Goal: Find specific page/section: Find specific page/section

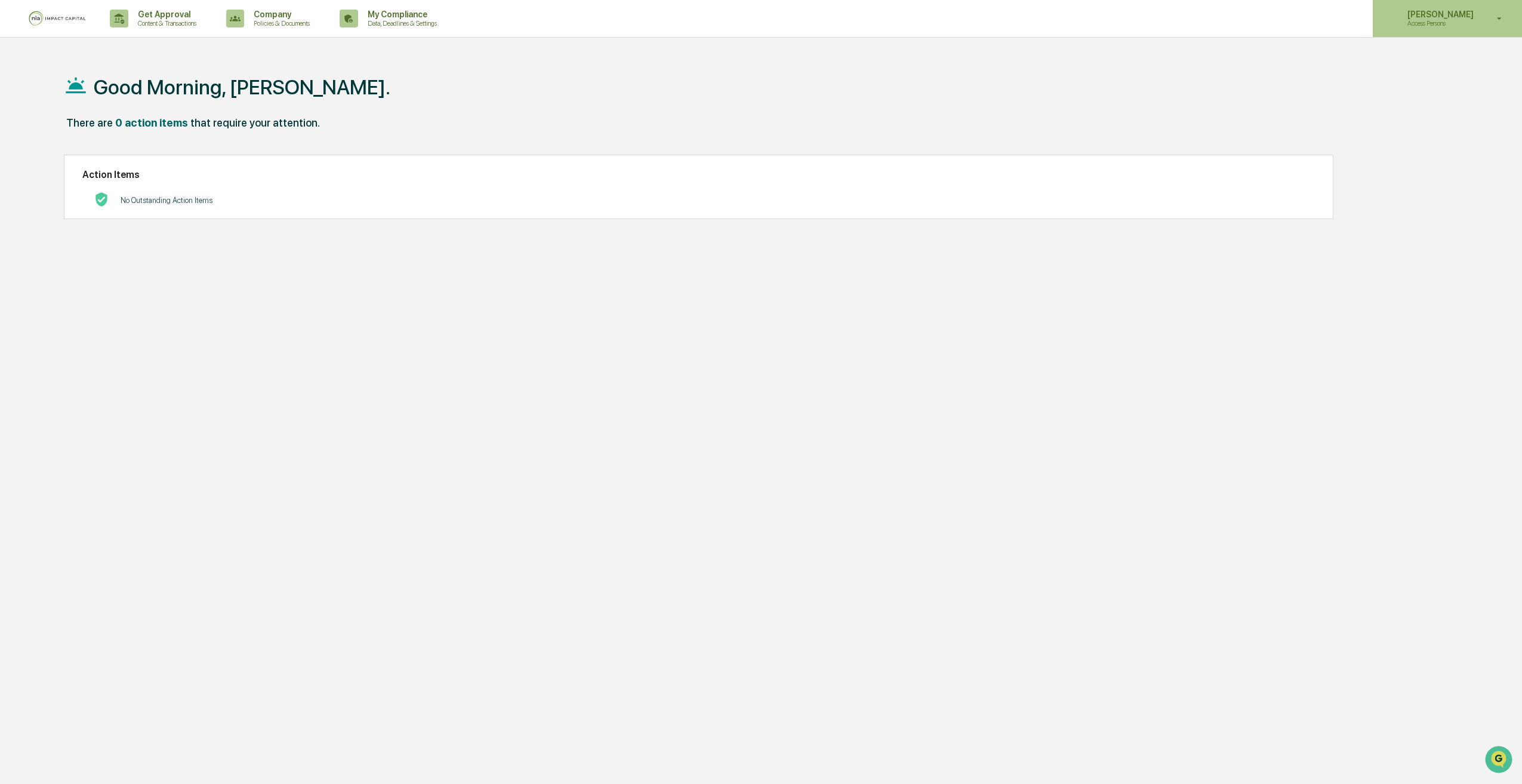
click at [1450, 22] on p "Access Persons" at bounding box center [1439, 22] width 81 height 8
click at [1422, 60] on li "Switch to Admin view..." at bounding box center [1435, 60] width 167 height 22
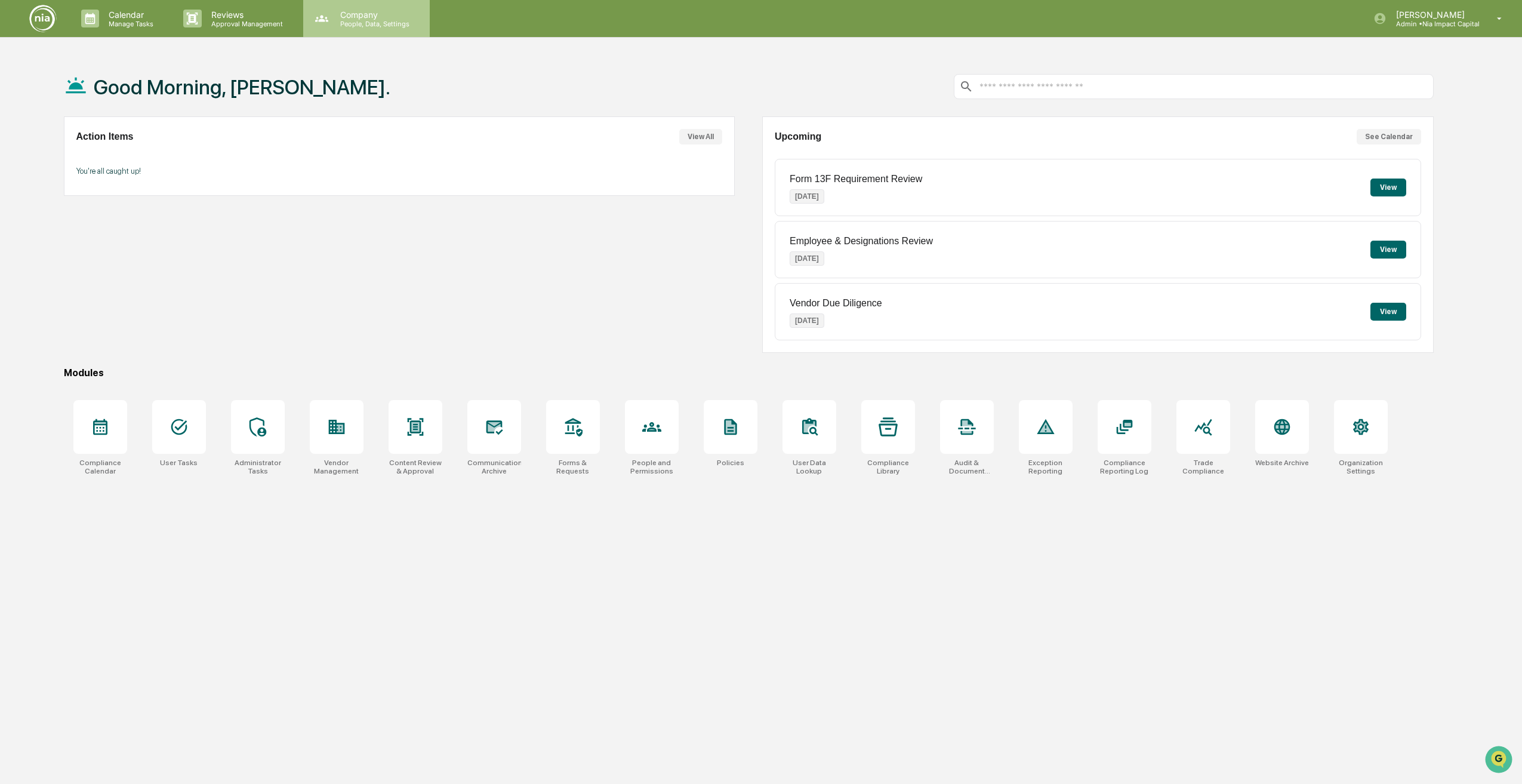
click at [369, 27] on p "People, Data, Settings" at bounding box center [372, 23] width 85 height 8
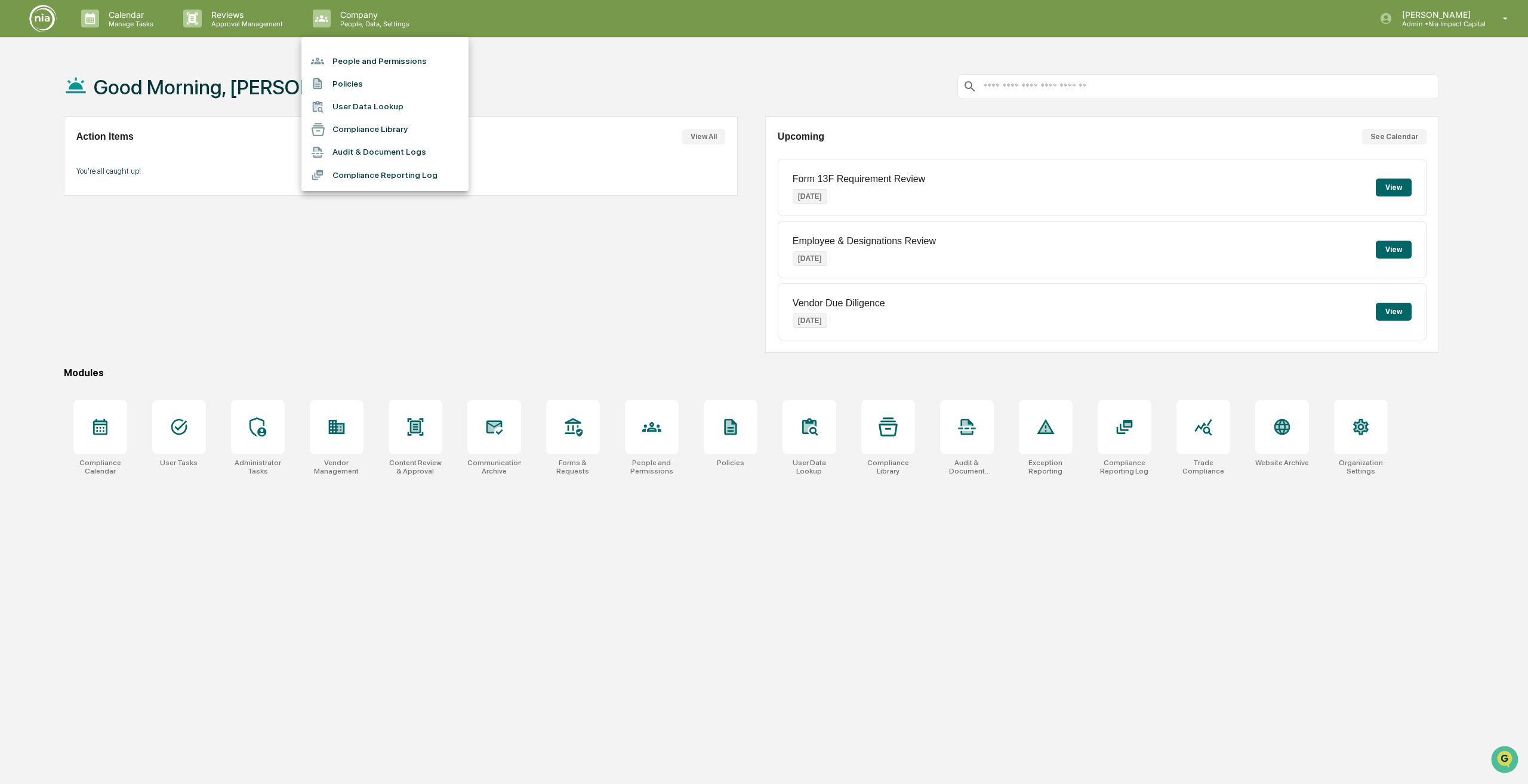
click at [230, 26] on div at bounding box center [764, 392] width 1528 height 784
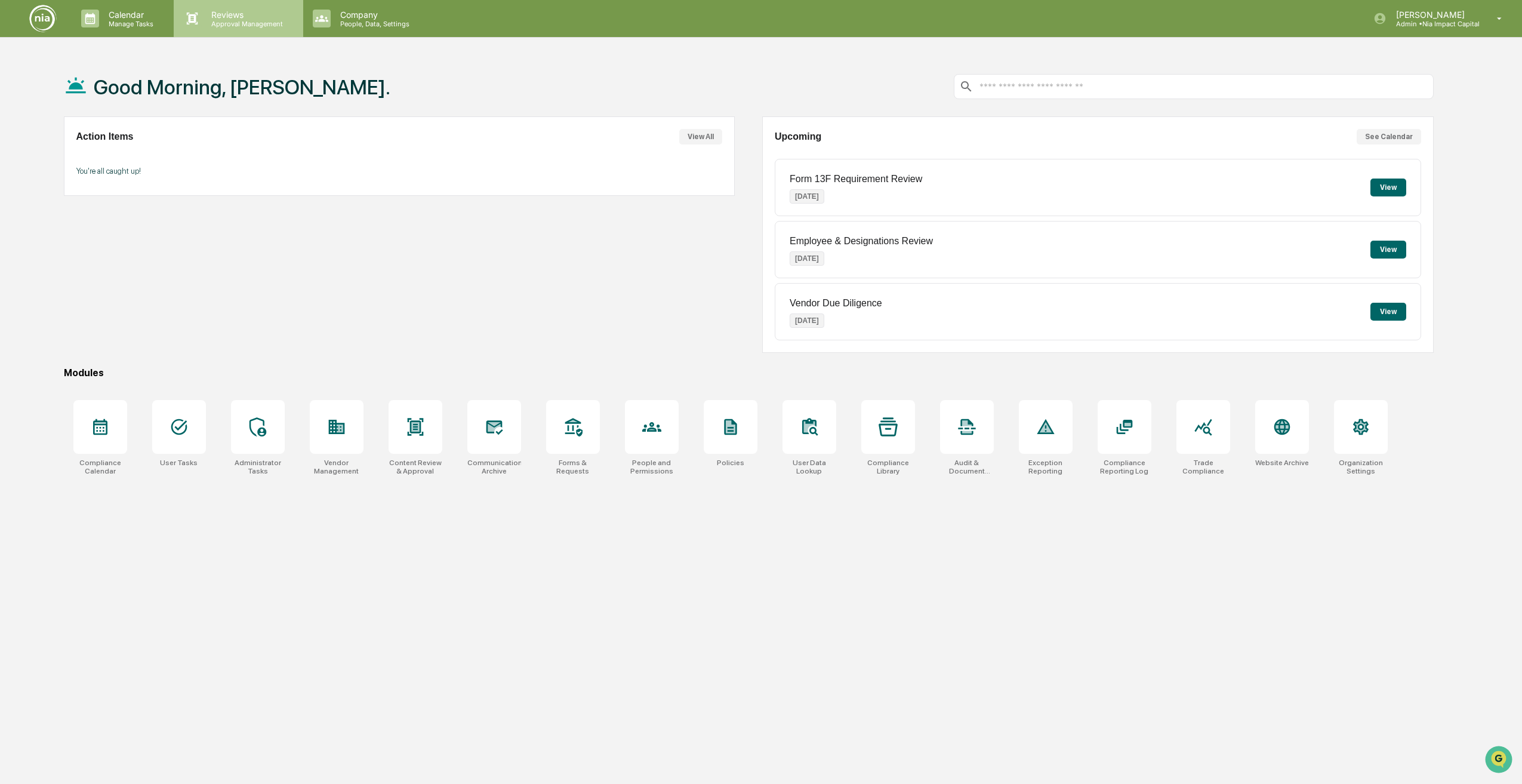
click at [187, 11] on icon at bounding box center [192, 19] width 18 height 18
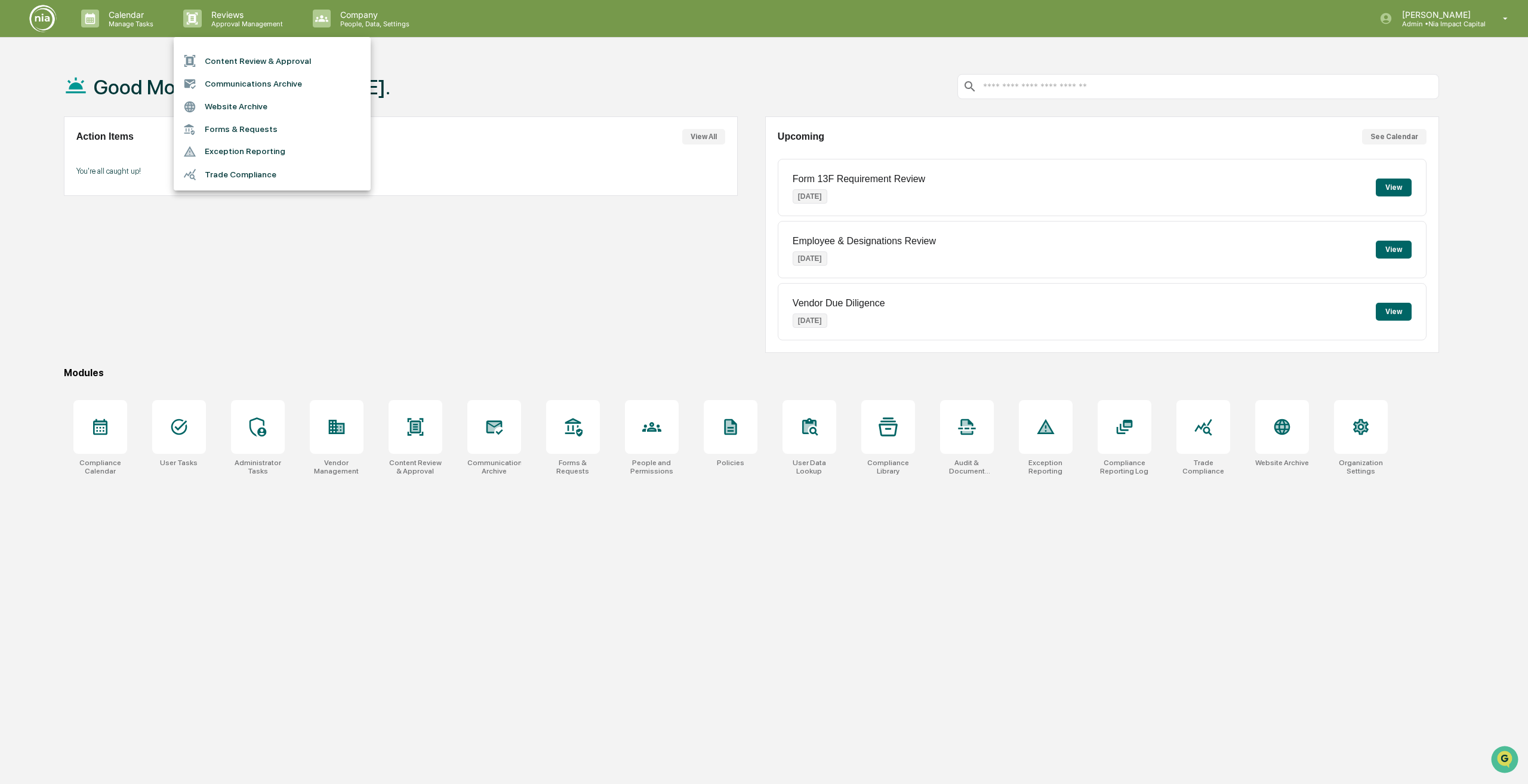
click at [343, 28] on div at bounding box center [764, 392] width 1528 height 784
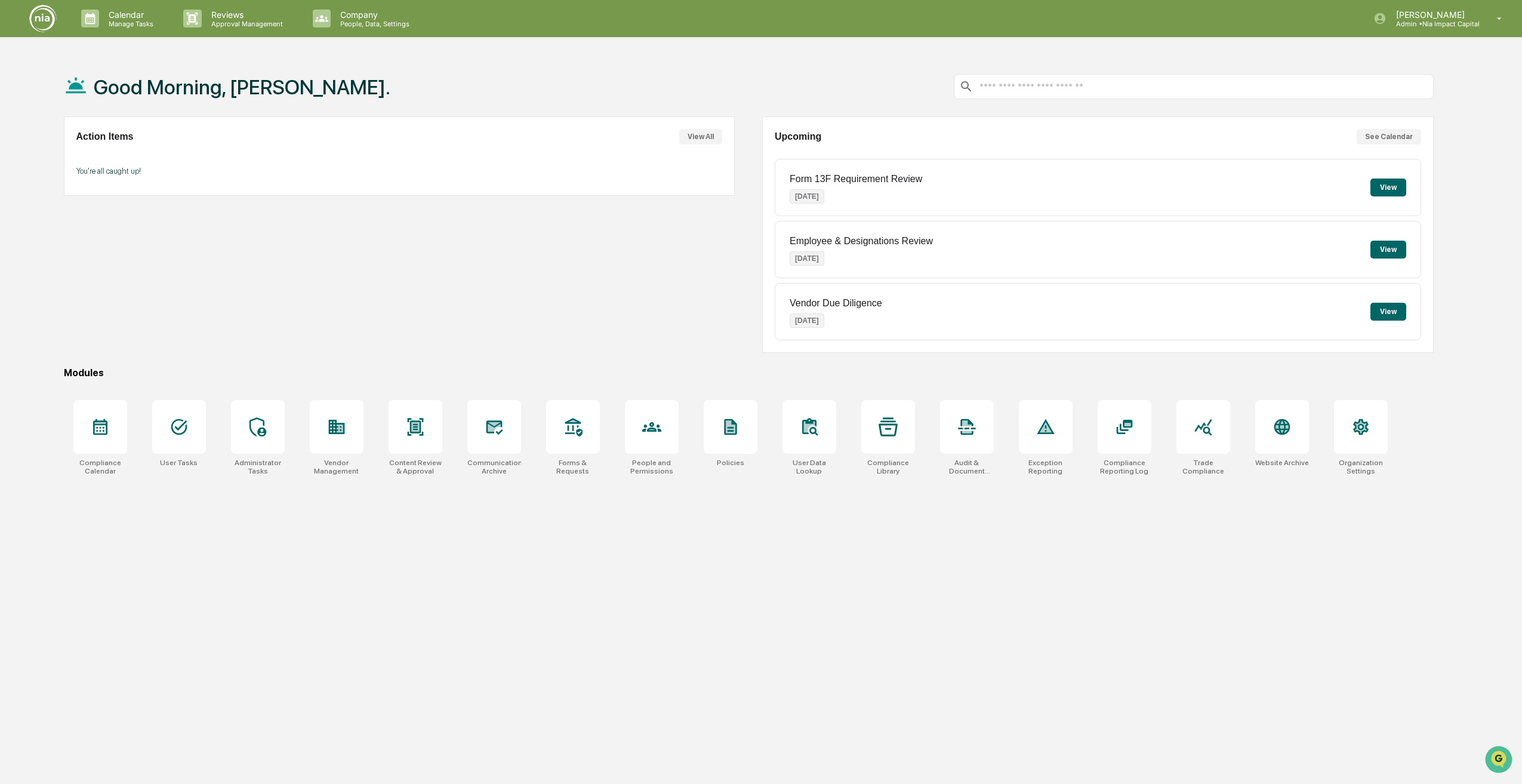
click at [343, 28] on div "Company People, Data, Settings" at bounding box center [366, 18] width 126 height 37
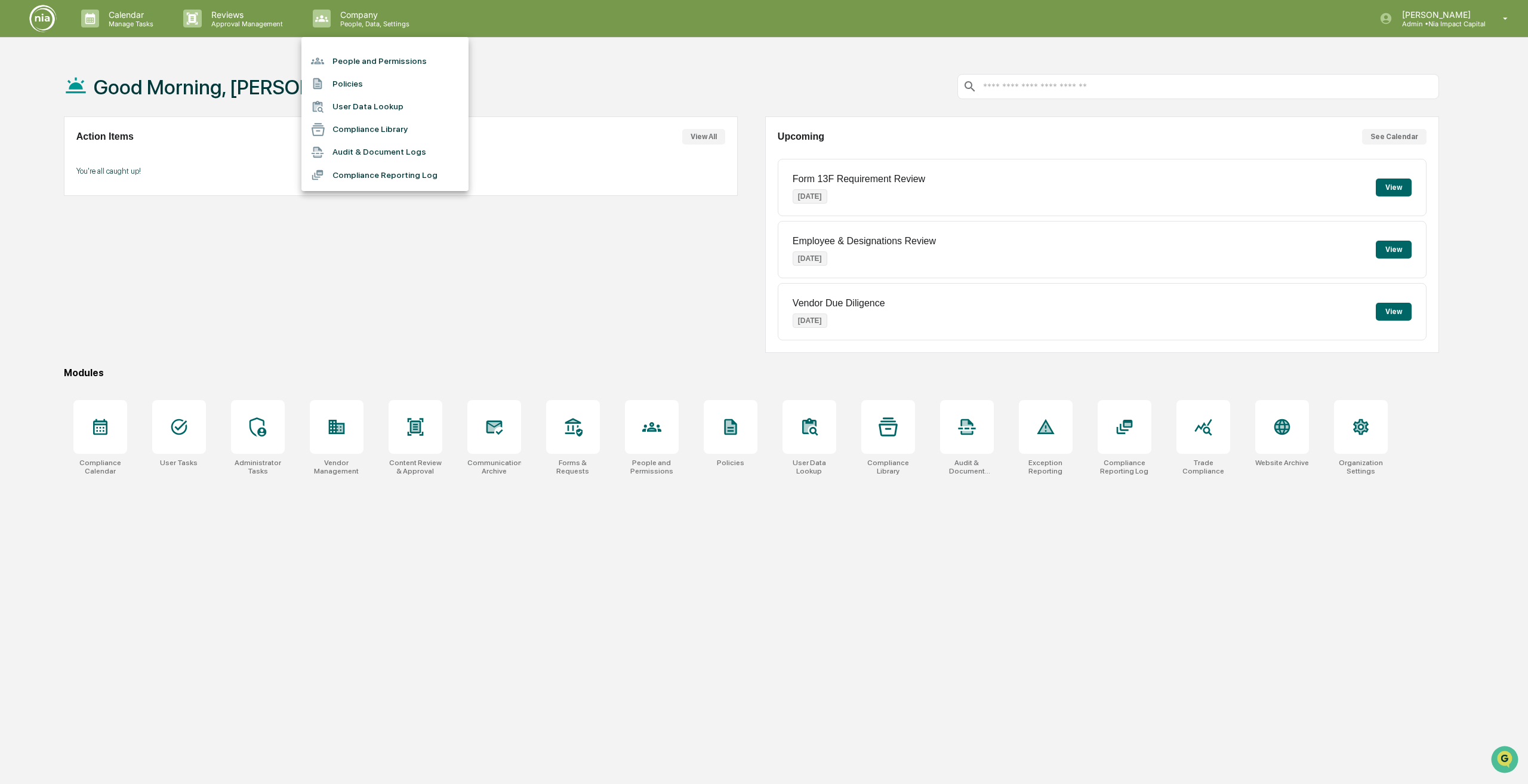
click at [221, 334] on div at bounding box center [764, 392] width 1528 height 784
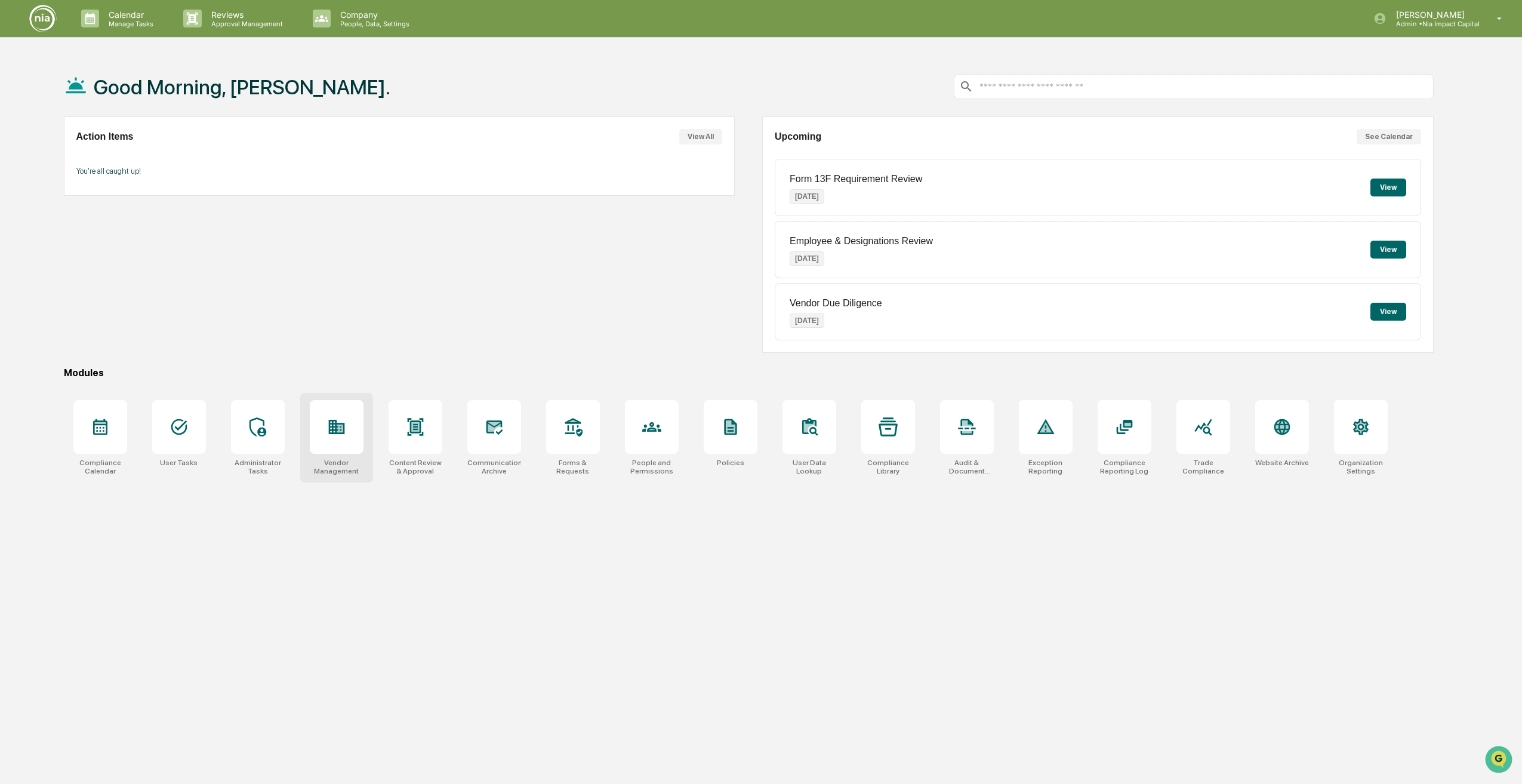
click at [359, 441] on div at bounding box center [337, 427] width 54 height 54
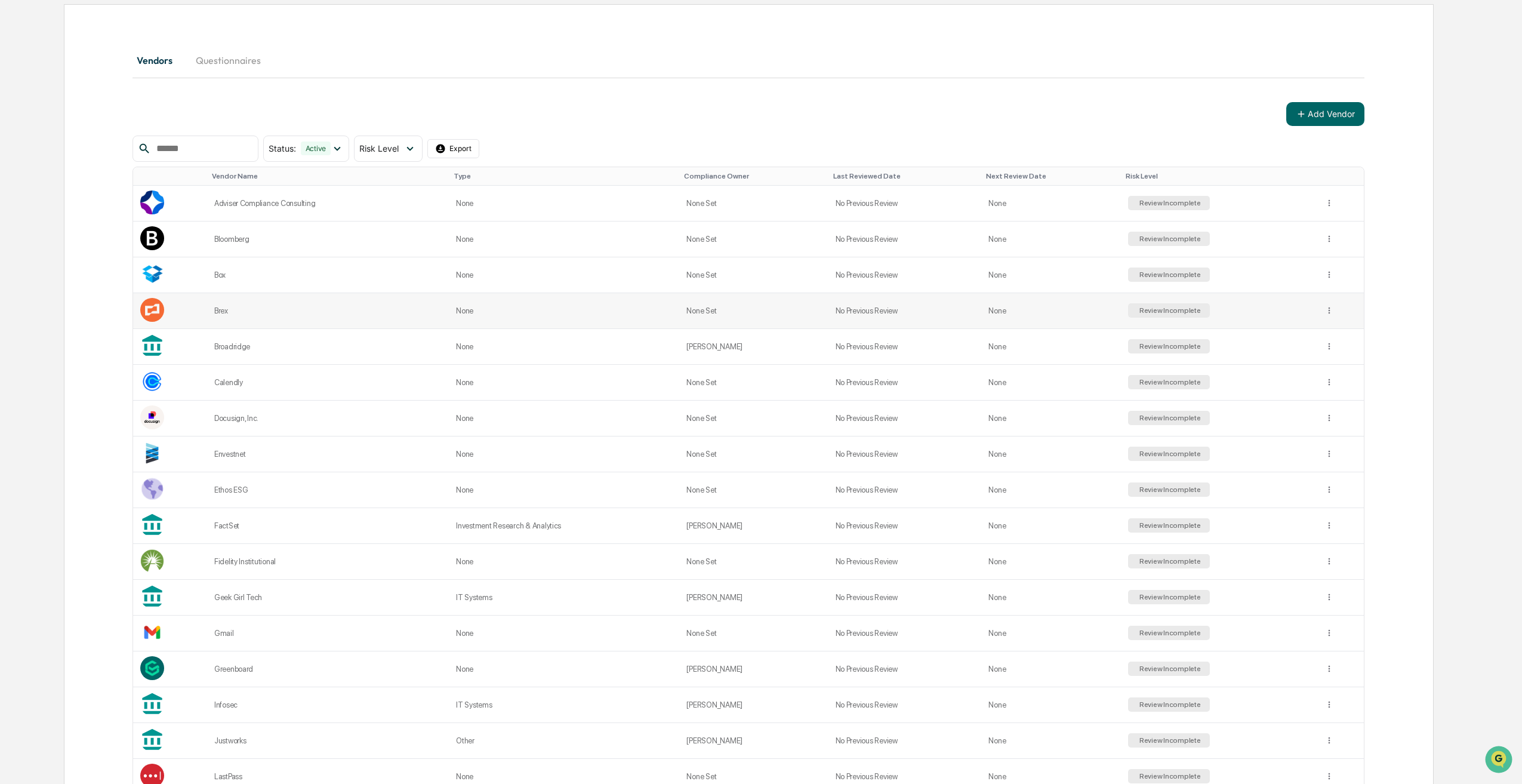
scroll to position [110, 0]
click at [239, 567] on div "Fidelity Institutional" at bounding box center [328, 564] width 227 height 9
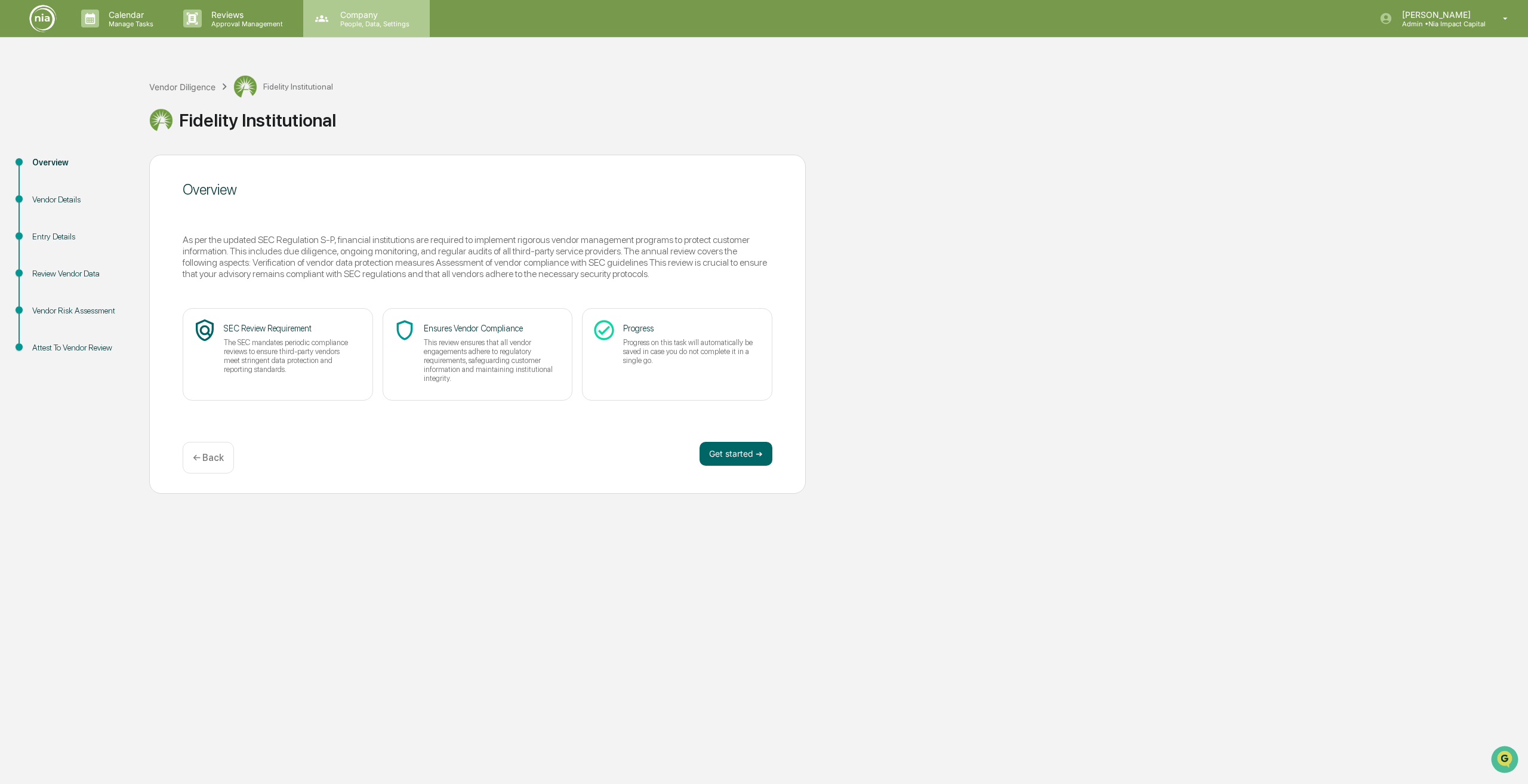
click at [342, 13] on p "Company" at bounding box center [372, 14] width 85 height 10
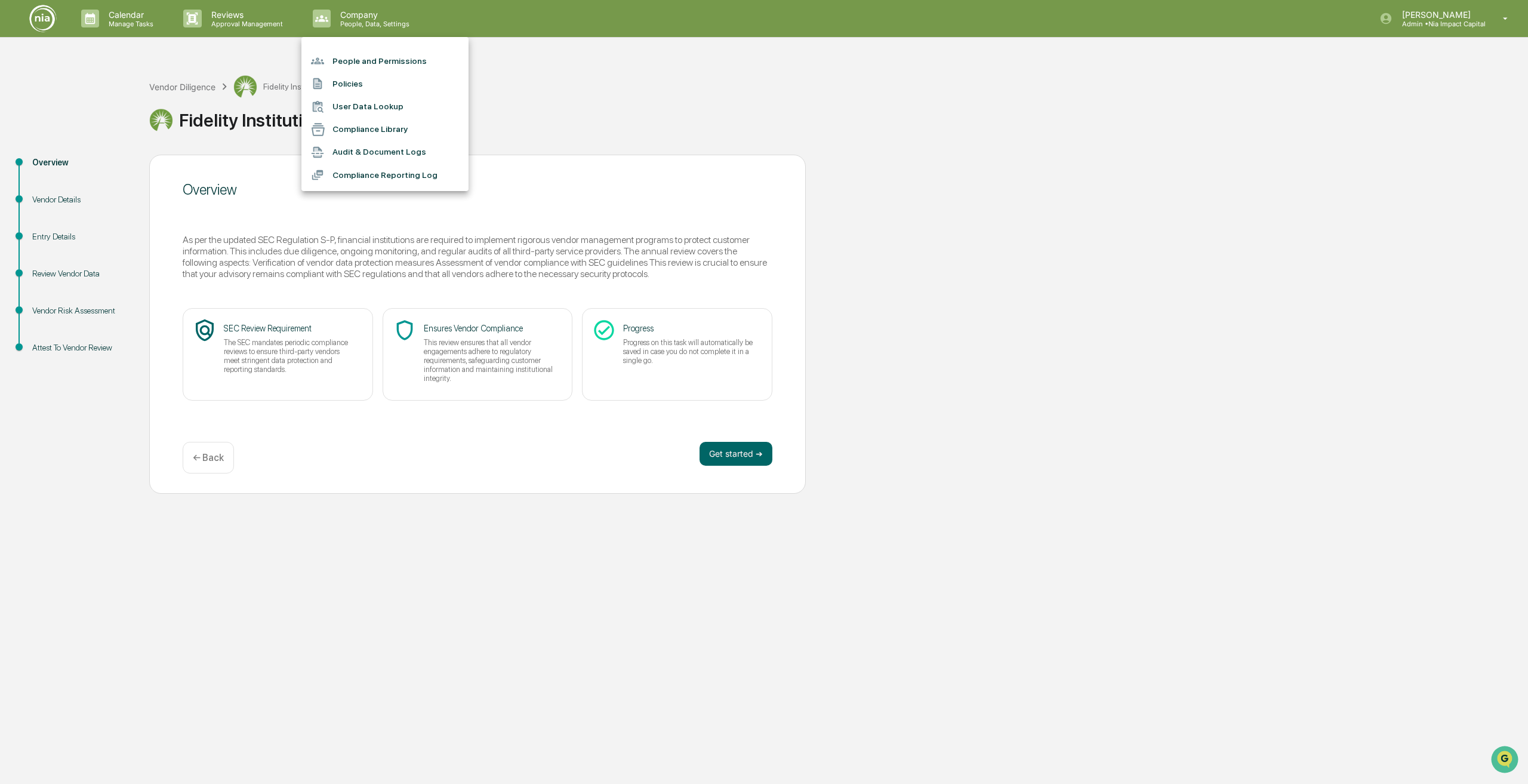
click at [334, 176] on li "Compliance Reporting Log" at bounding box center [385, 175] width 167 height 22
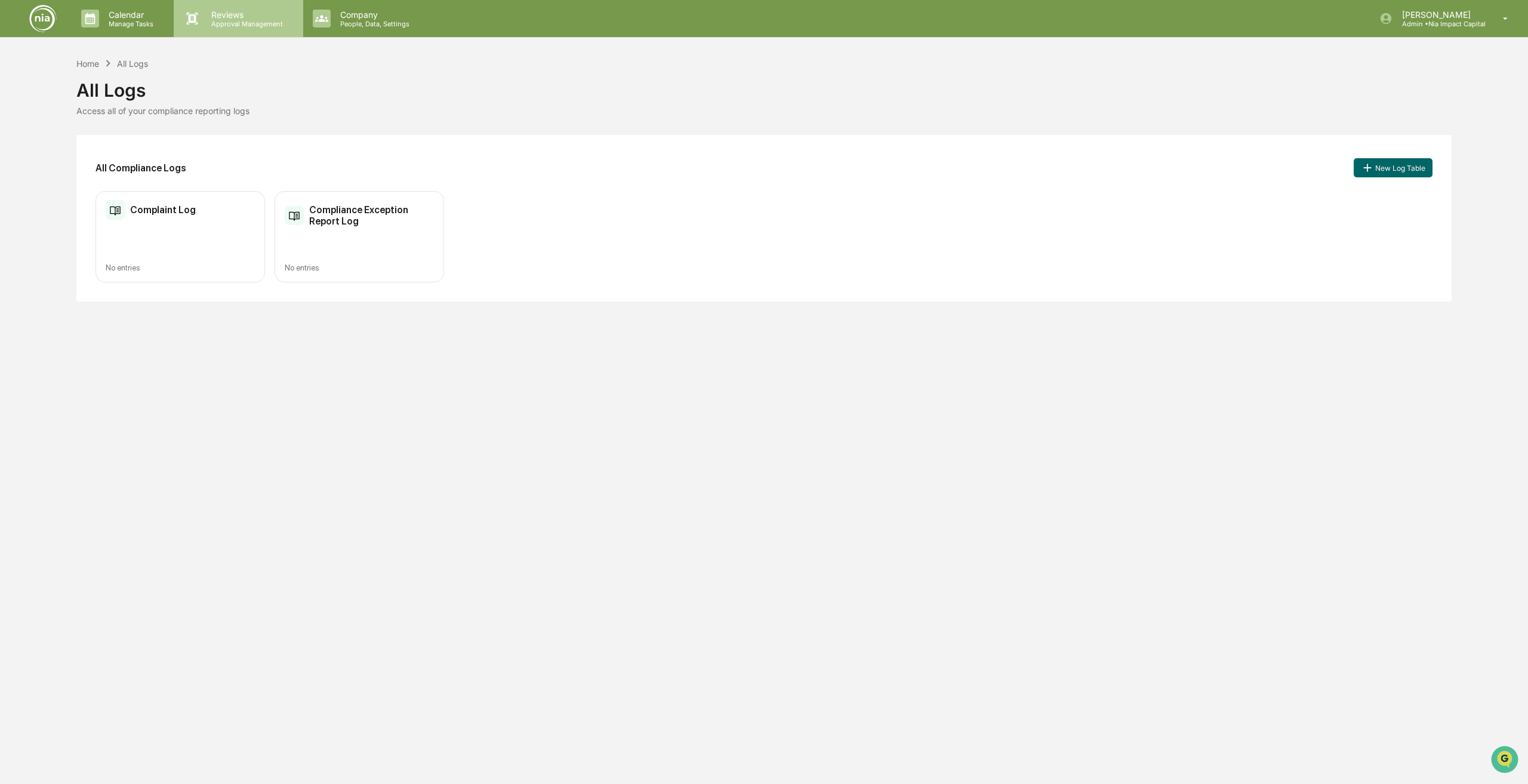
click at [257, 33] on div "Reviews Approval Management" at bounding box center [238, 18] width 129 height 37
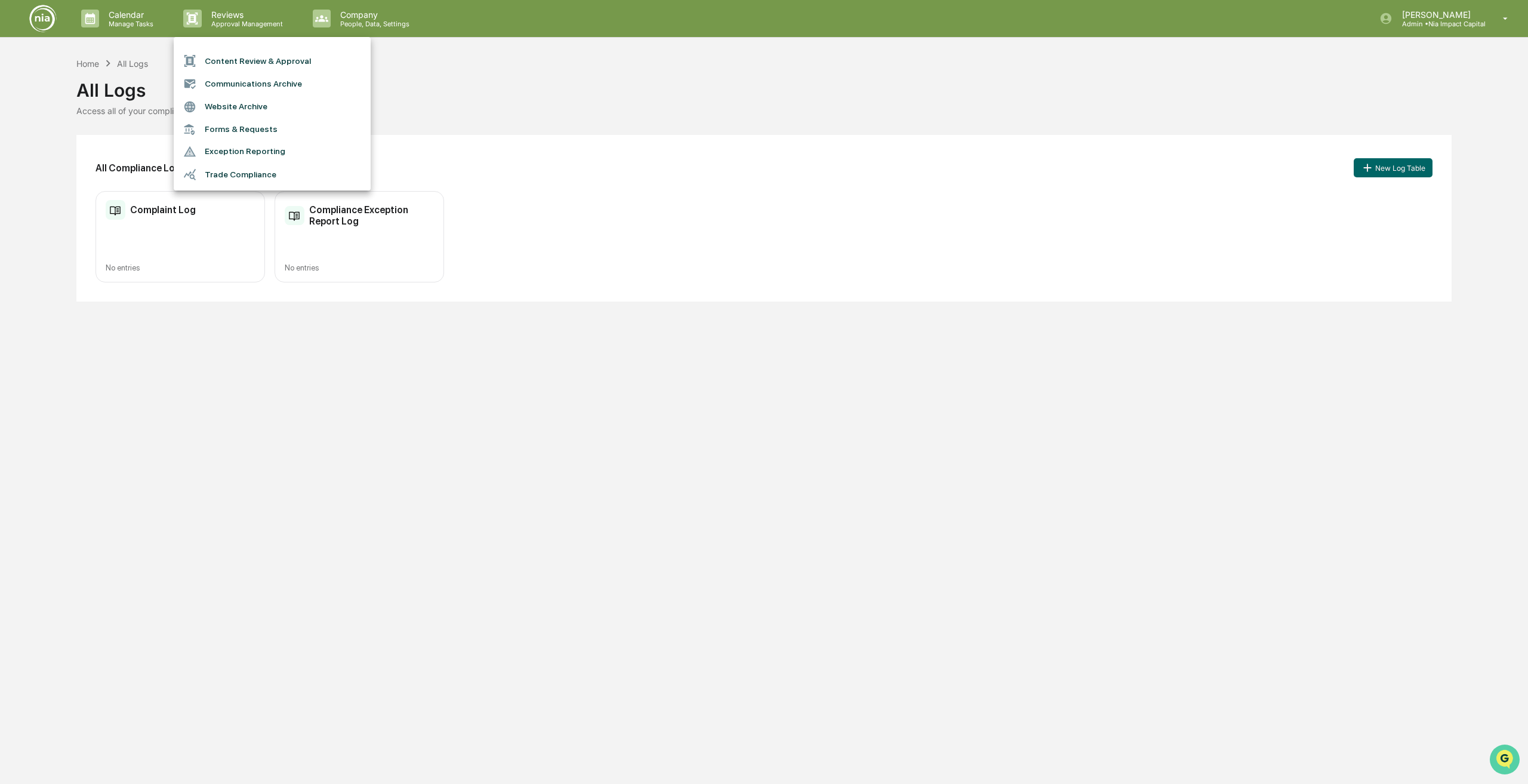
click at [1506, 764] on icon "Open customer support" at bounding box center [1504, 773] width 30 height 30
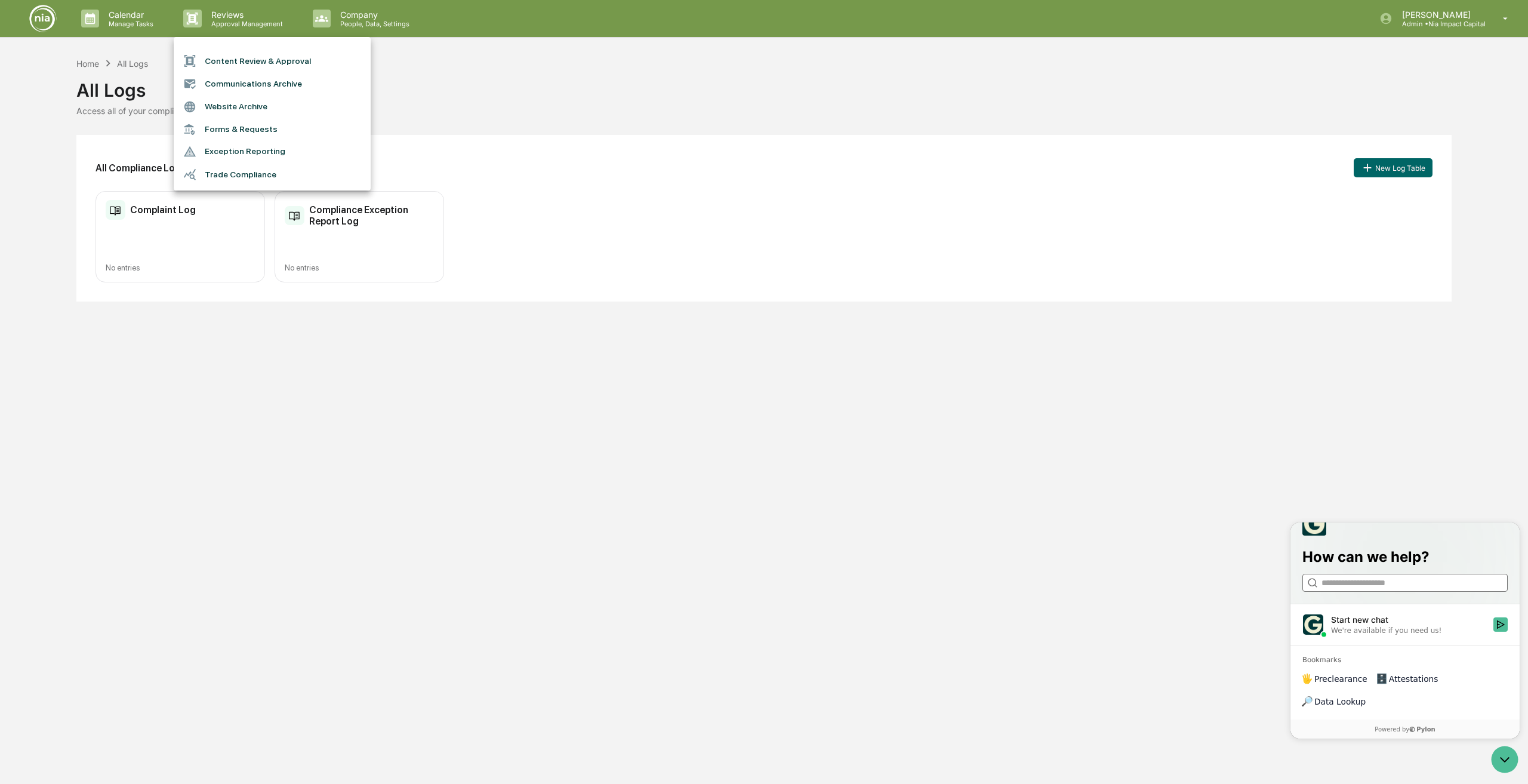
click at [1353, 589] on input "search" at bounding box center [1404, 583] width 166 height 13
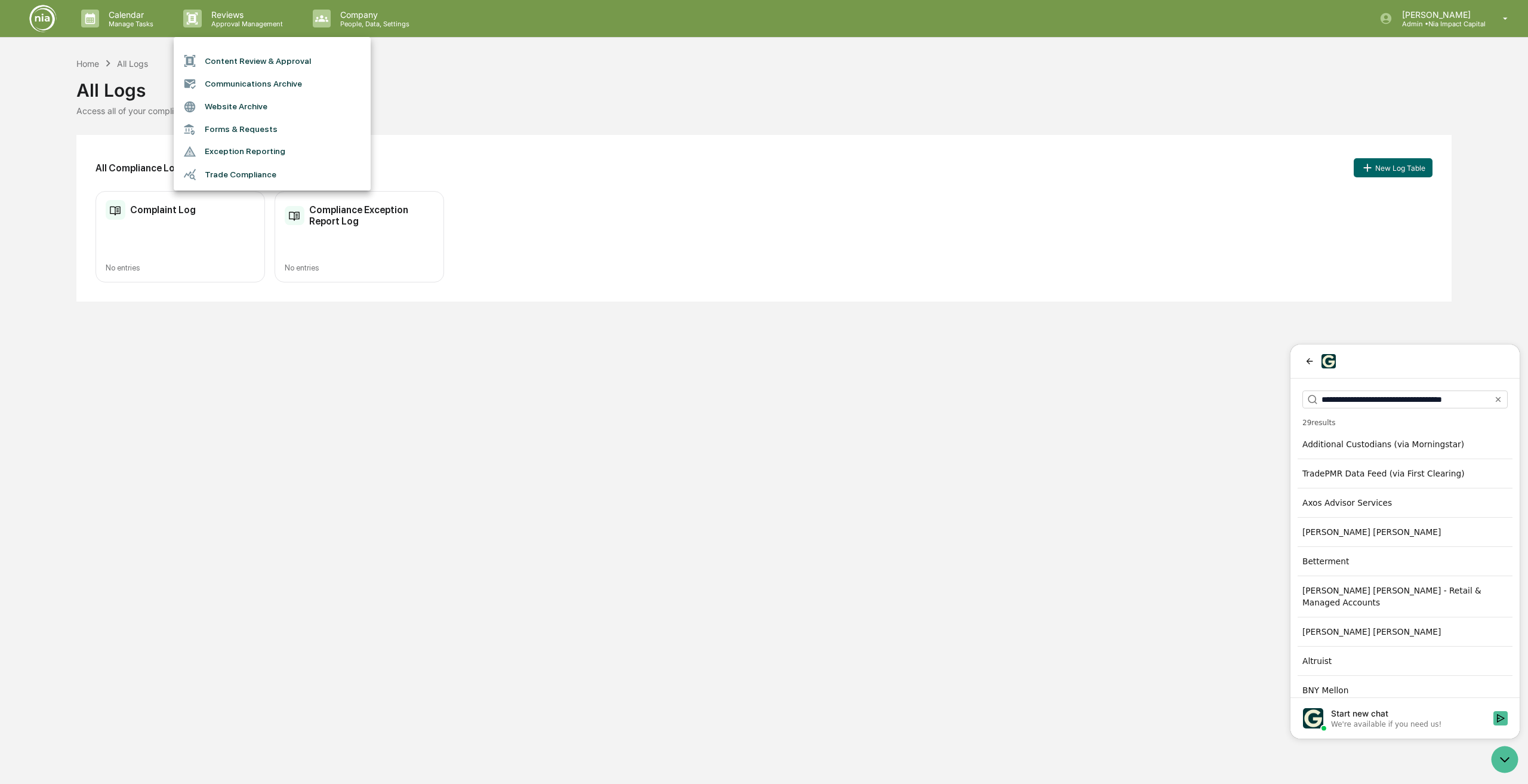
type input "**********"
click at [1396, 448] on div "Additional Custodians (via Morningstar)" at bounding box center [1405, 444] width 215 height 21
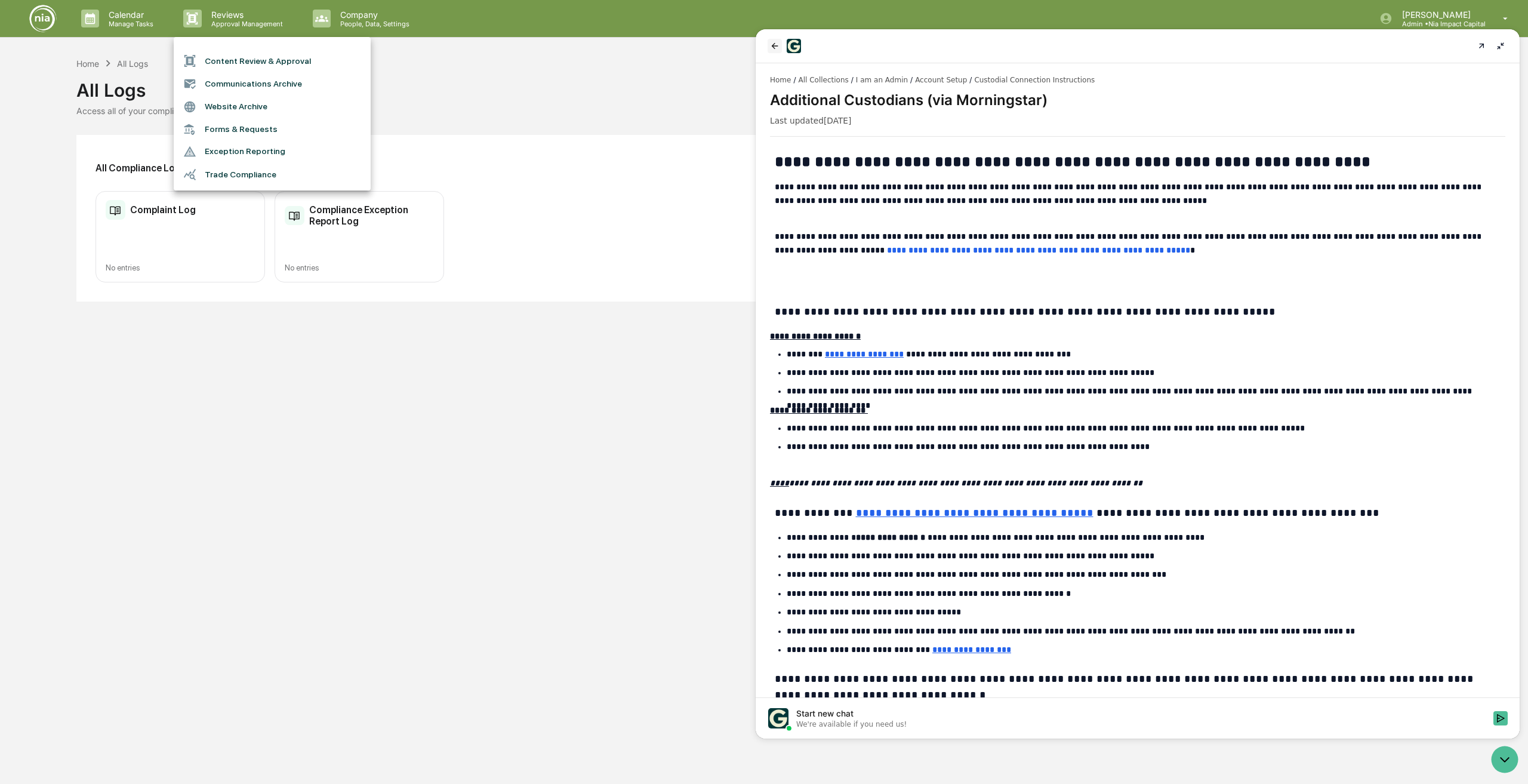
click at [769, 45] on button "back" at bounding box center [775, 46] width 14 height 14
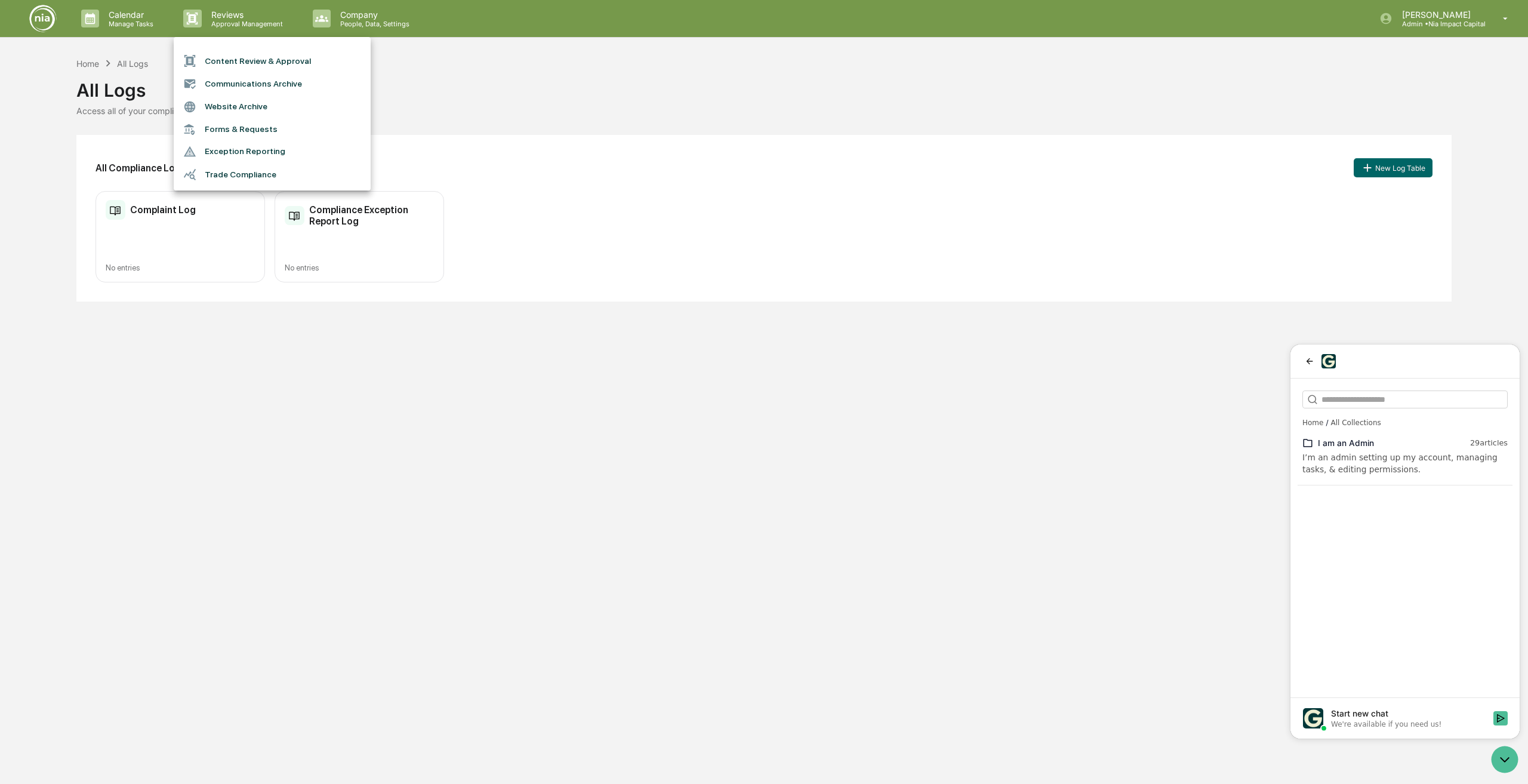
drag, startPoint x: 671, startPoint y: 438, endPoint x: 234, endPoint y: 260, distance: 471.9
click at [669, 436] on div at bounding box center [764, 392] width 1528 height 784
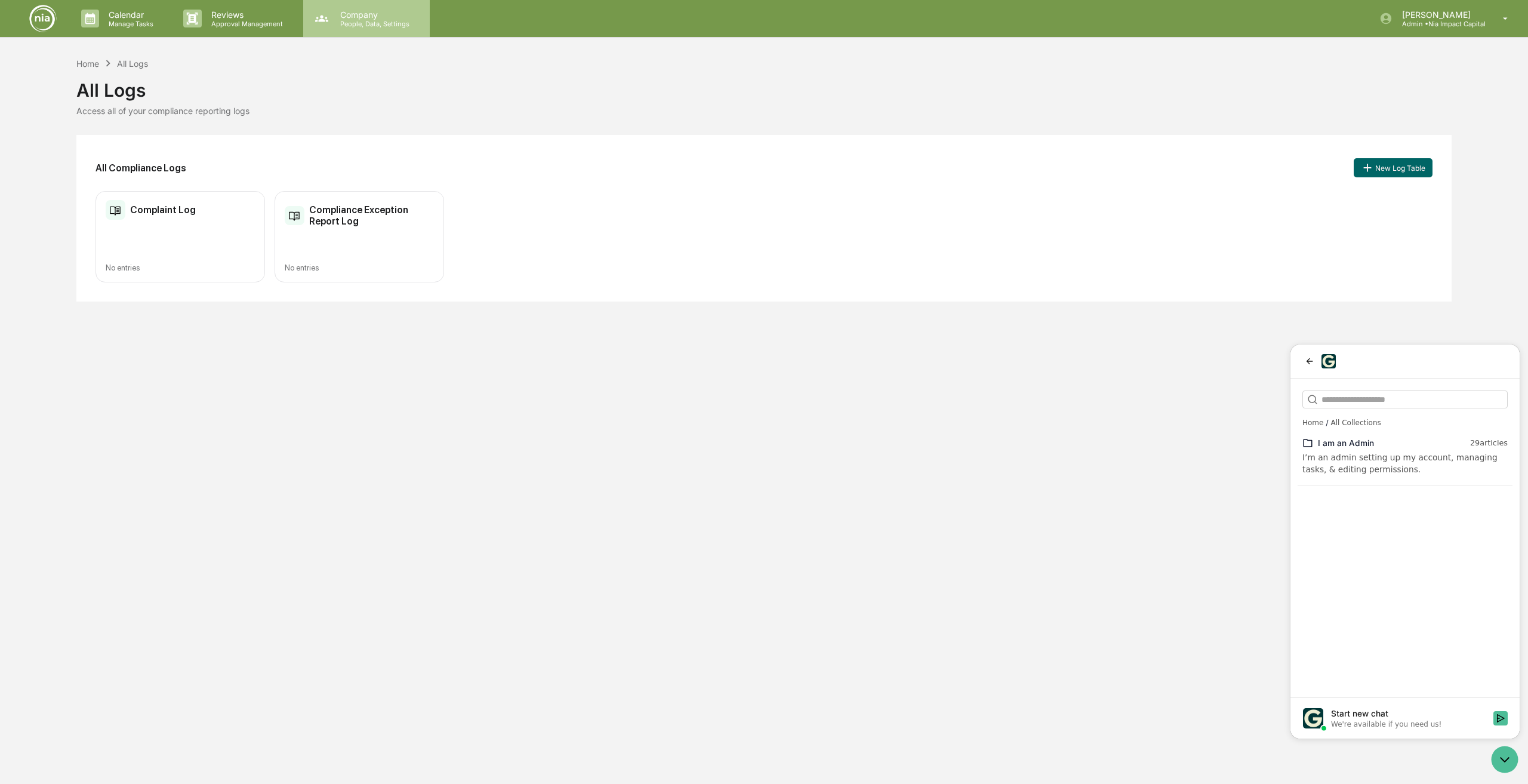
click at [364, 24] on p "People, Data, Settings" at bounding box center [372, 23] width 85 height 8
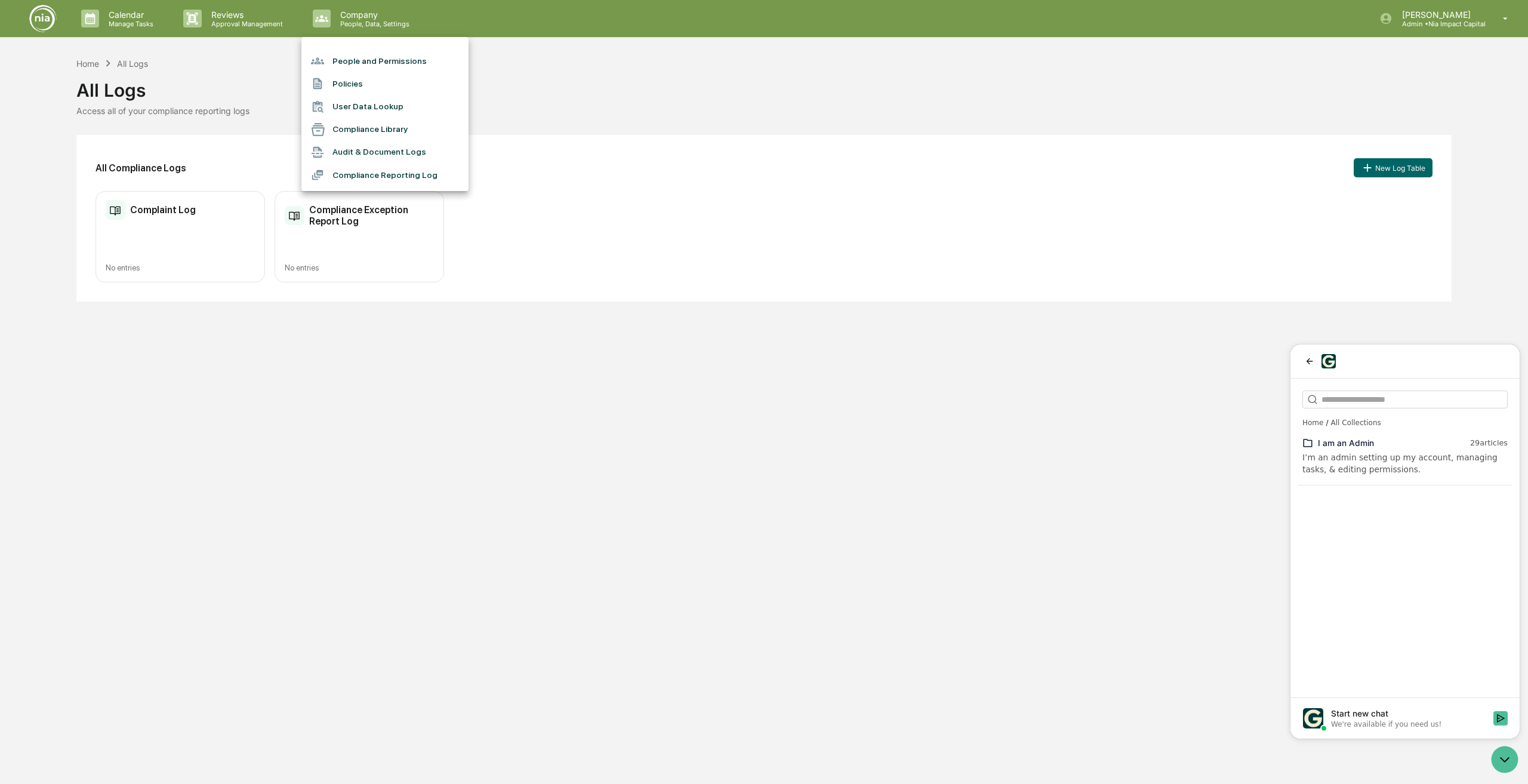
click at [354, 103] on li "User Data Lookup" at bounding box center [385, 107] width 167 height 22
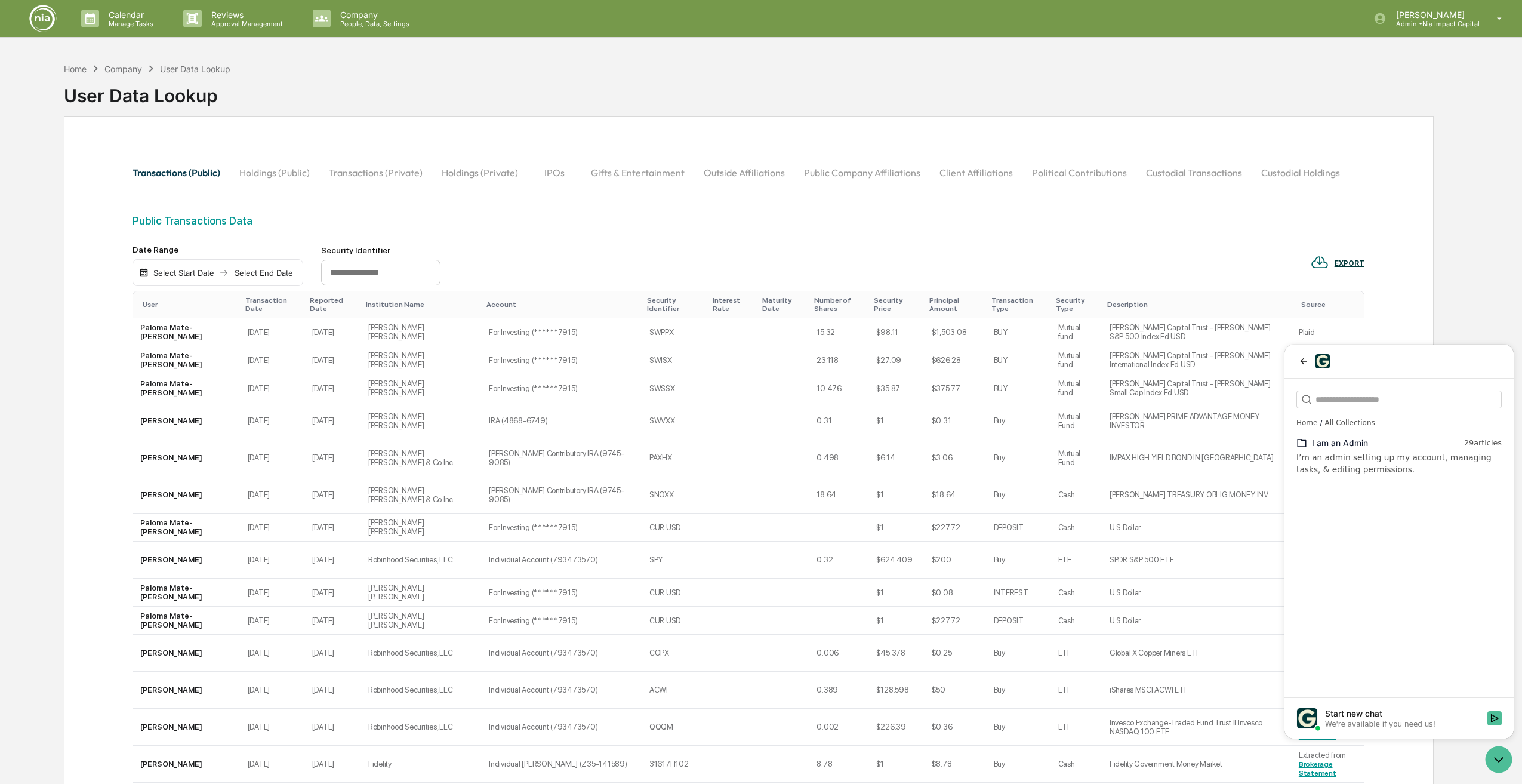
click at [368, 176] on button "Transactions (Private)" at bounding box center [376, 173] width 113 height 29
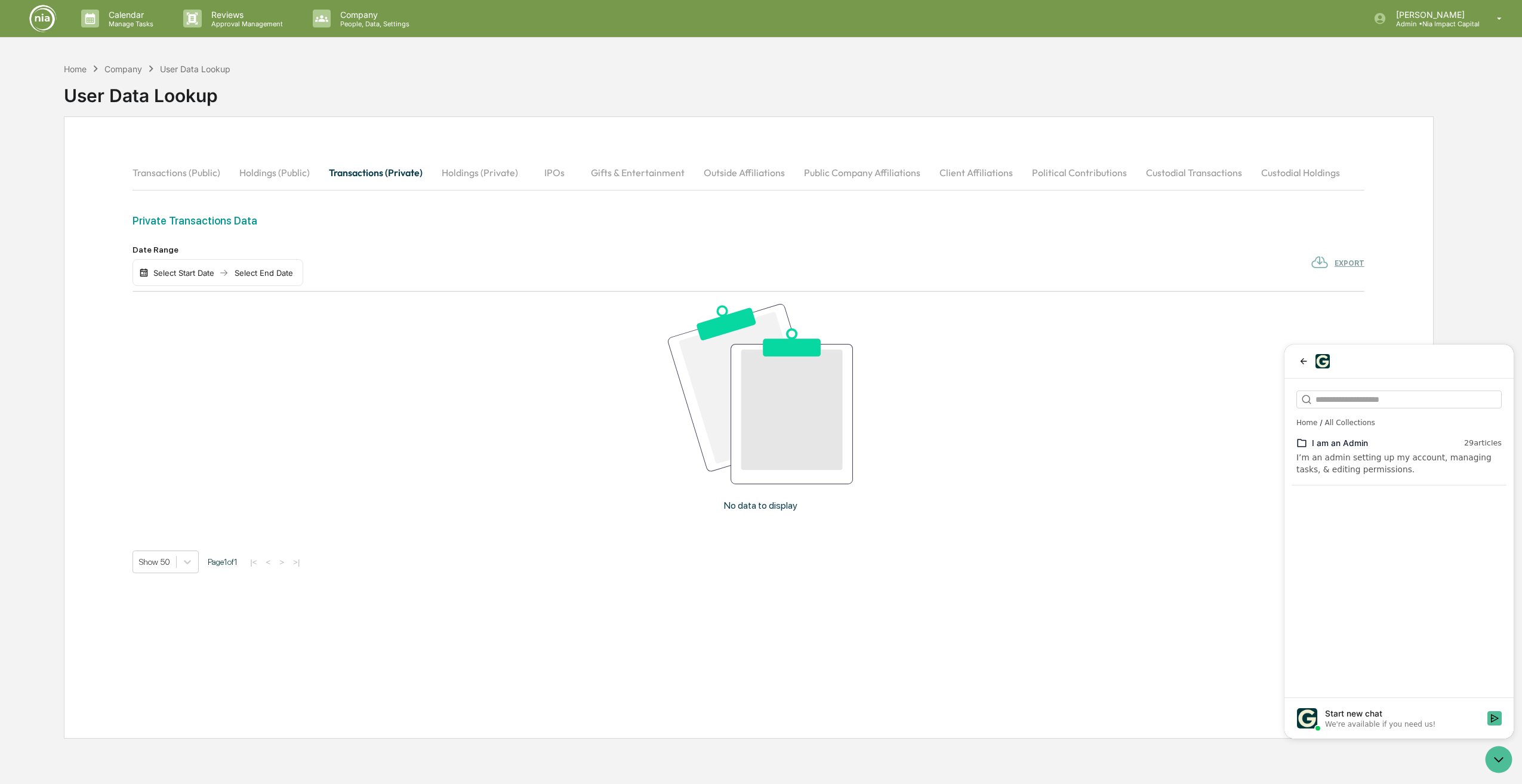
click at [1190, 173] on button "Custodial Transactions" at bounding box center [1194, 173] width 115 height 29
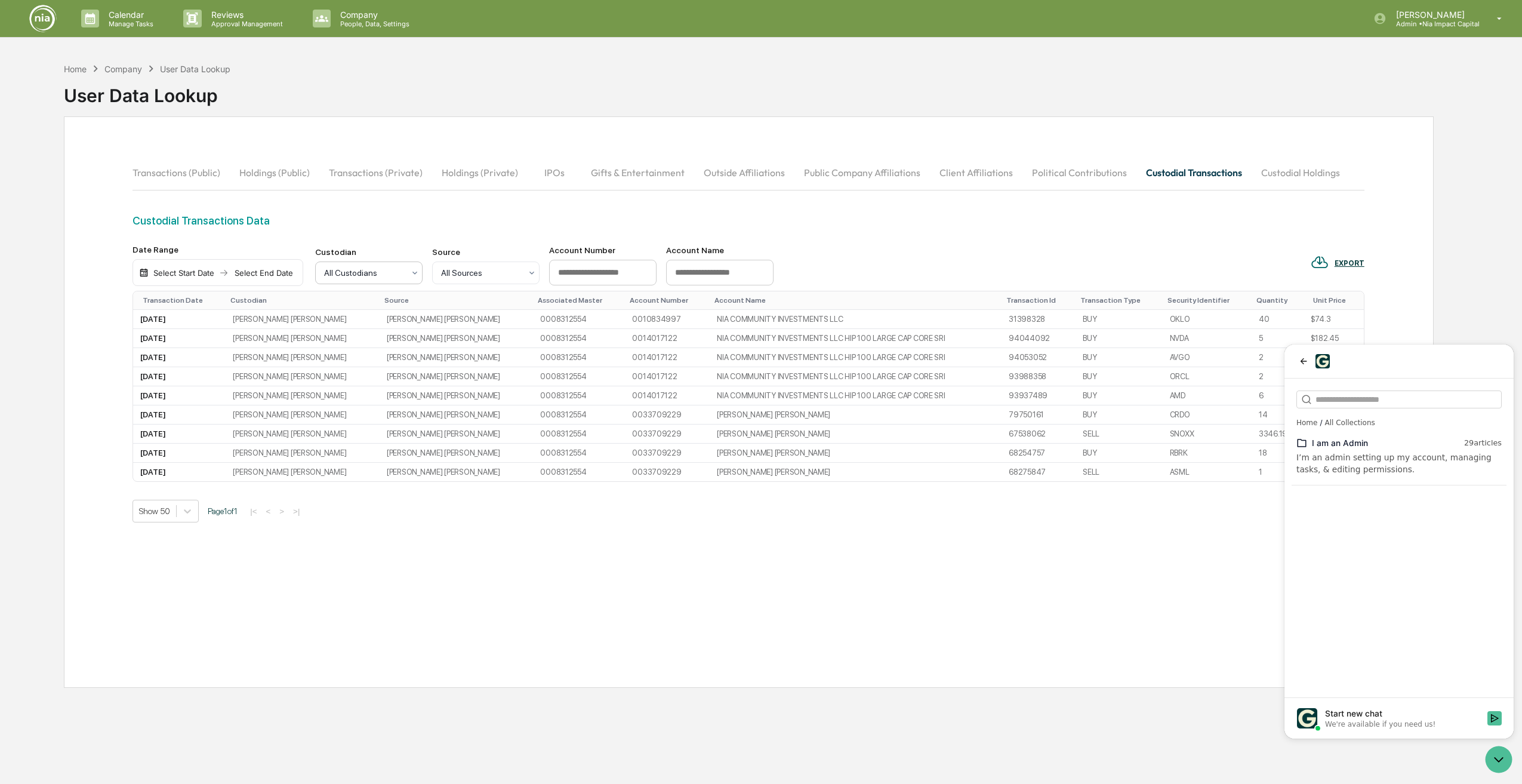
click at [409, 277] on div "All Custodians" at bounding box center [363, 272] width 92 height 17
click at [442, 218] on div "Custodial Transactions Data" at bounding box center [748, 220] width 1232 height 13
drag, startPoint x: 2981, startPoint y: 1484, endPoint x: 1642, endPoint y: 960, distance: 1437.9
click at [1499, 759] on icon "Open customer support" at bounding box center [1499, 759] width 30 height 30
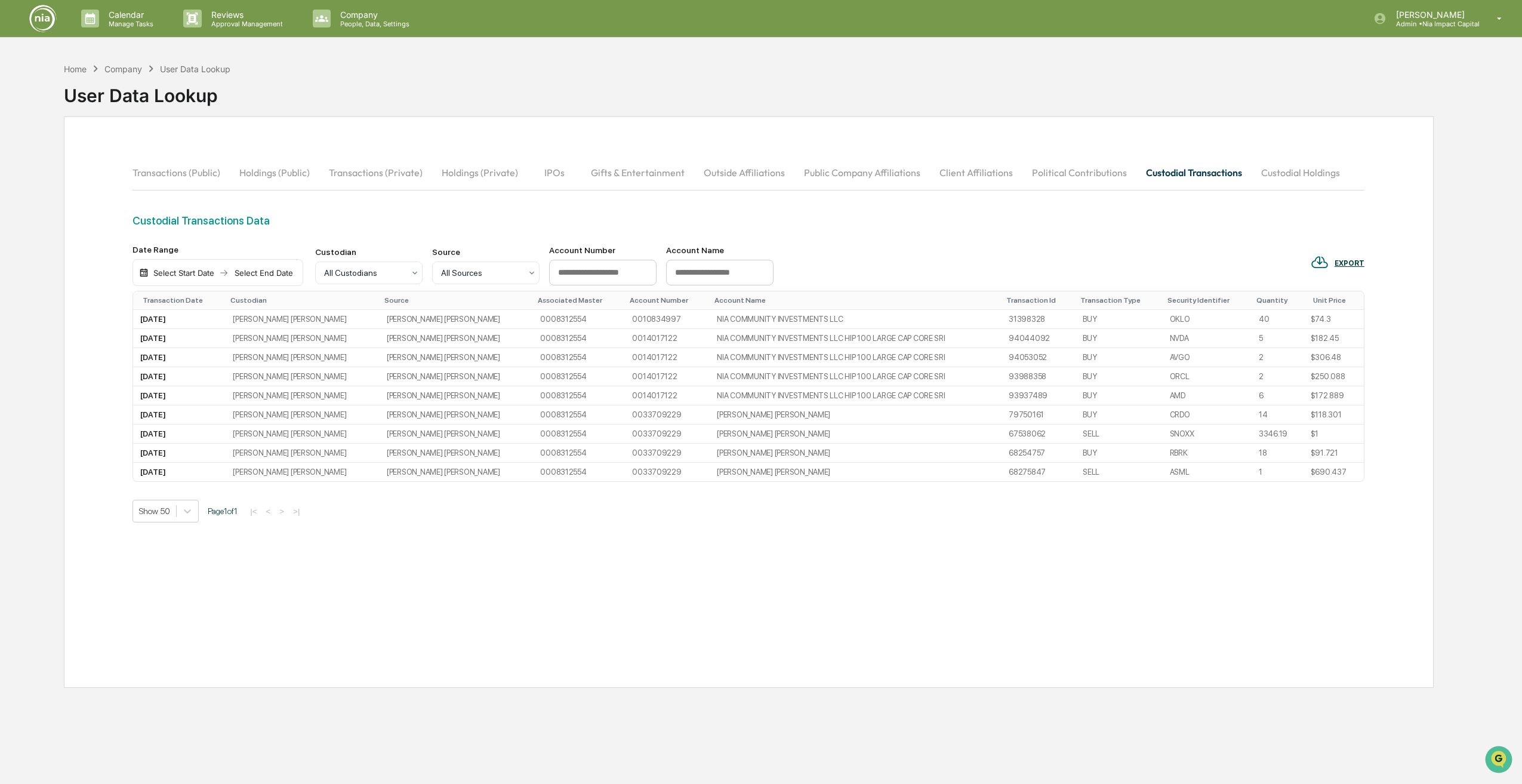
click at [1196, 174] on button "Custodial Transactions" at bounding box center [1194, 173] width 115 height 29
click at [1495, 755] on img "Open customer support" at bounding box center [1499, 759] width 30 height 24
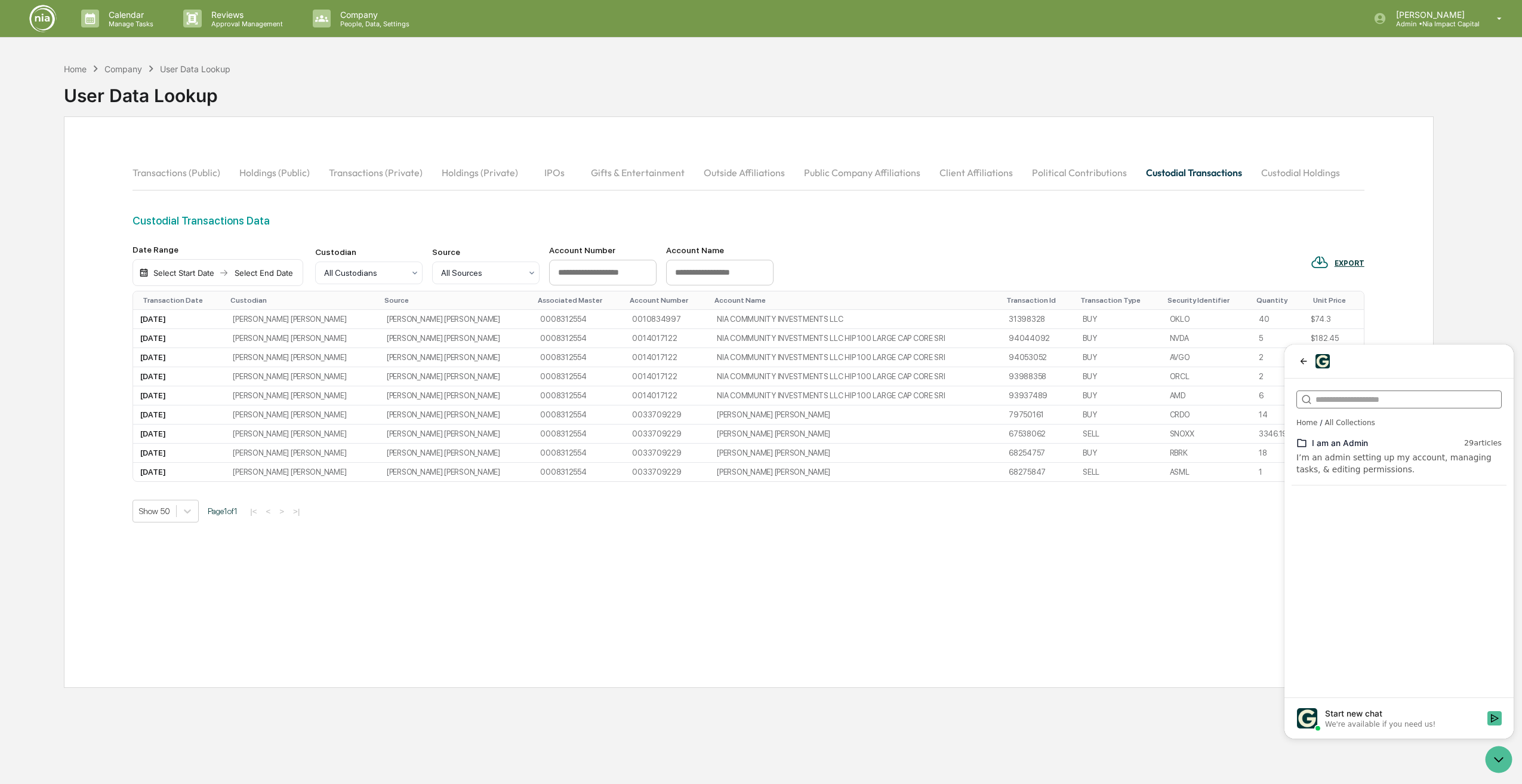
click at [1328, 400] on input "search" at bounding box center [1398, 399] width 166 height 13
type input "********"
click at [1327, 452] on div "Fidelity" at bounding box center [1399, 444] width 215 height 21
